Goal: Task Accomplishment & Management: Complete application form

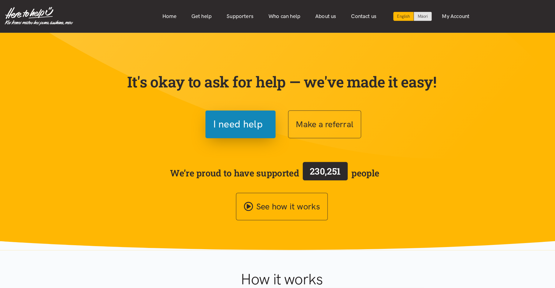
drag, startPoint x: 248, startPoint y: 120, endPoint x: 153, endPoint y: 108, distance: 95.5
click at [153, 108] on div "I need help" at bounding box center [198, 121] width 147 height 27
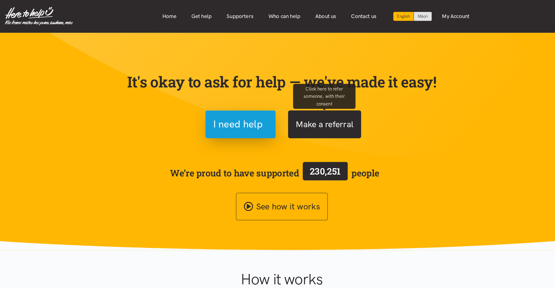
click at [324, 115] on button "Make a referral" at bounding box center [320, 121] width 72 height 27
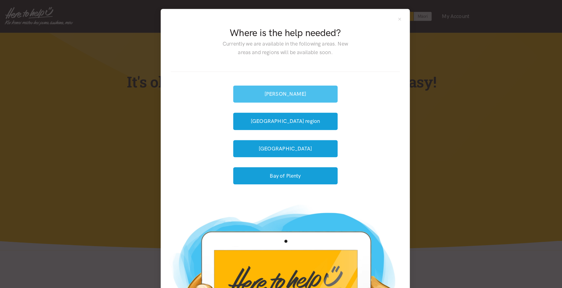
click at [281, 95] on button "[PERSON_NAME]" at bounding box center [281, 92] width 102 height 17
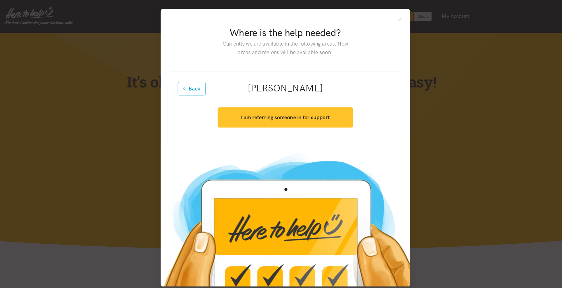
click at [279, 119] on button "I am referring someone in for support" at bounding box center [281, 115] width 132 height 20
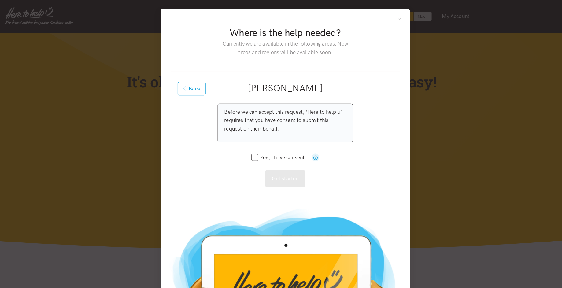
click at [249, 156] on input "Yes, I have consent." at bounding box center [275, 154] width 54 height 5
checkbox input "true"
click at [273, 175] on button "Get started" at bounding box center [280, 175] width 39 height 17
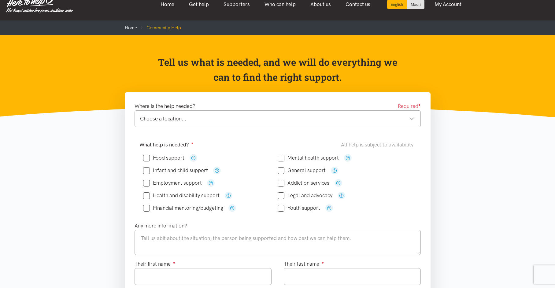
scroll to position [12, 0]
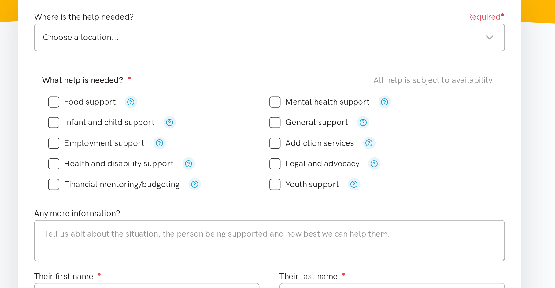
click at [354, 117] on div "Choose a location..." at bounding box center [277, 118] width 274 height 8
click at [170, 160] on input "Food support" at bounding box center [163, 157] width 41 height 5
checkbox input "true"
click at [305, 157] on input "Mental health support" at bounding box center [308, 157] width 61 height 5
checkbox input "true"
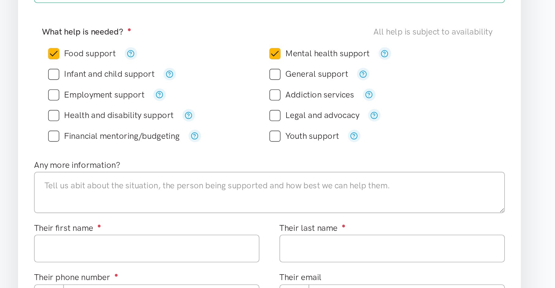
scroll to position [24, 0]
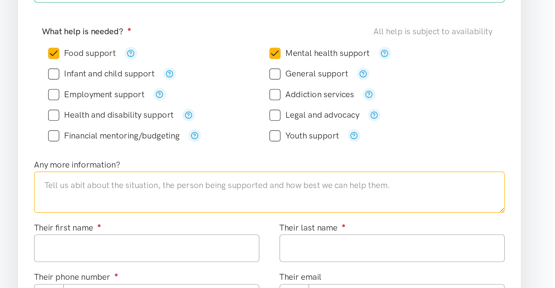
click at [269, 230] on textarea at bounding box center [278, 229] width 286 height 25
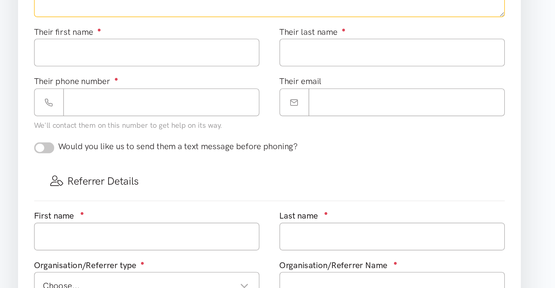
scroll to position [147, 0]
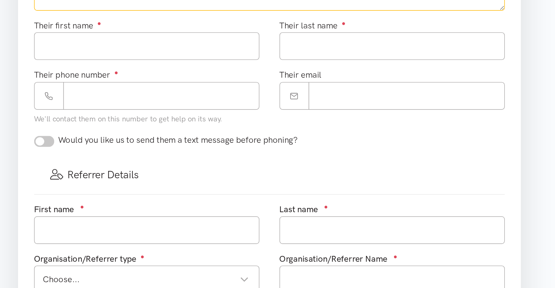
type textarea "provide context"
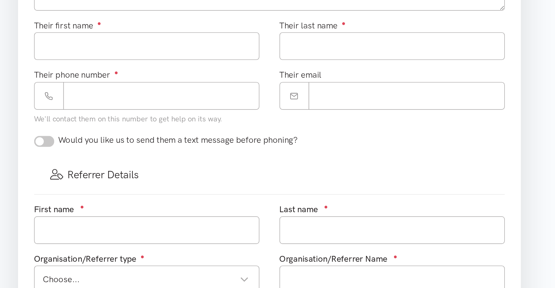
click at [143, 201] on input "checkbox" at bounding box center [141, 198] width 12 height 7
checkbox input "true"
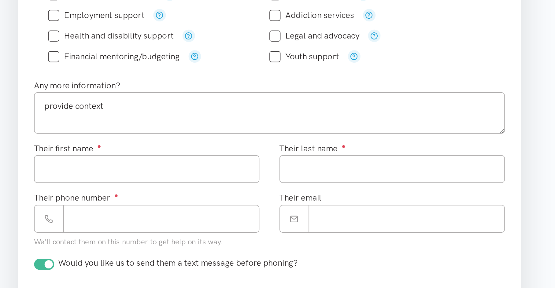
scroll to position [185, 0]
